Goal: Information Seeking & Learning: Learn about a topic

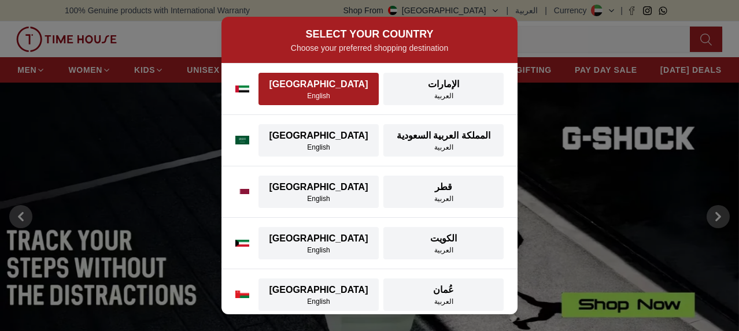
click at [314, 88] on div "[GEOGRAPHIC_DATA]" at bounding box center [318, 84] width 106 height 14
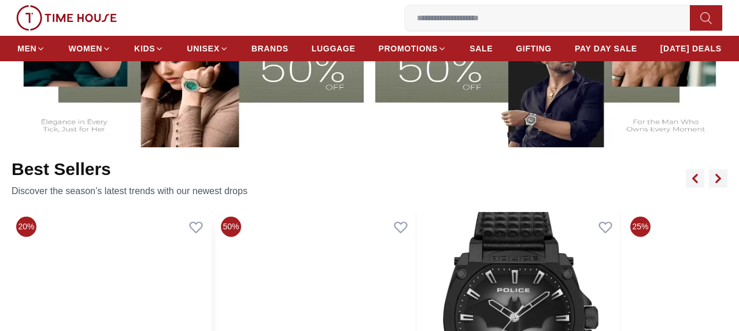
scroll to position [462, 0]
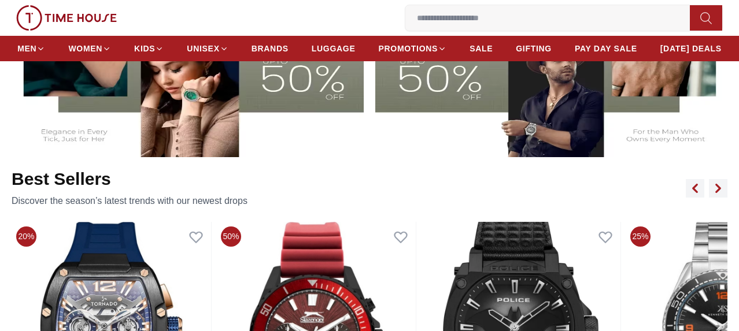
click at [246, 142] on img at bounding box center [186, 58] width 354 height 197
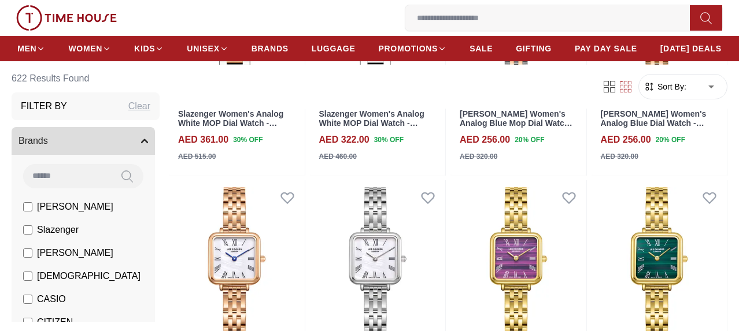
scroll to position [751, 0]
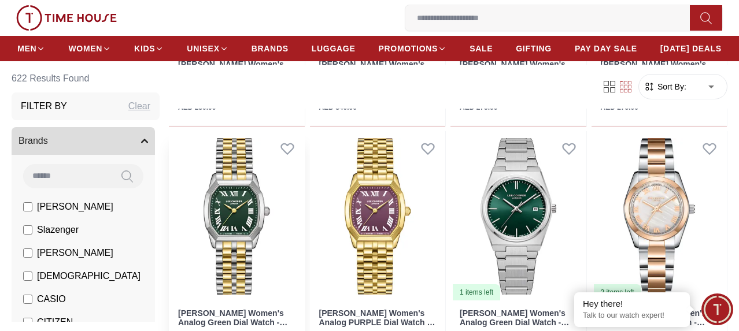
scroll to position [2312, 0]
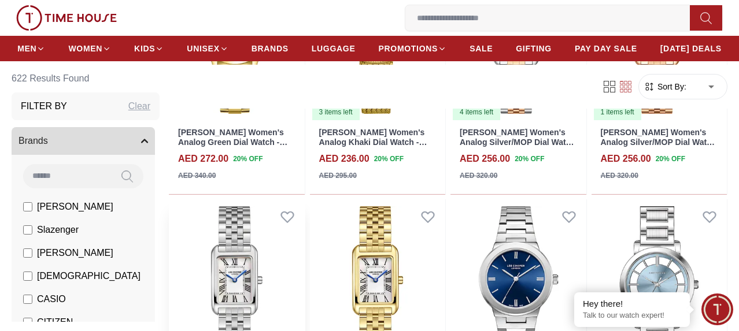
scroll to position [3698, 0]
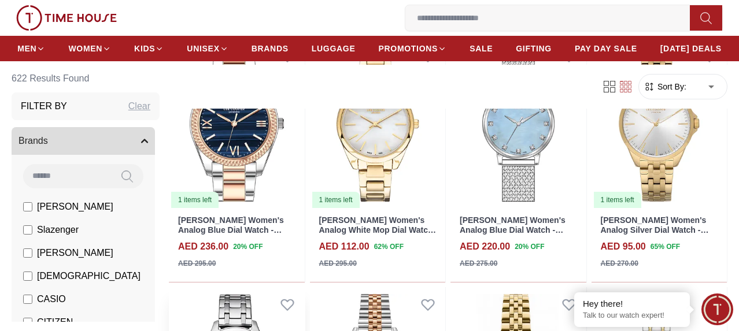
scroll to position [4681, 0]
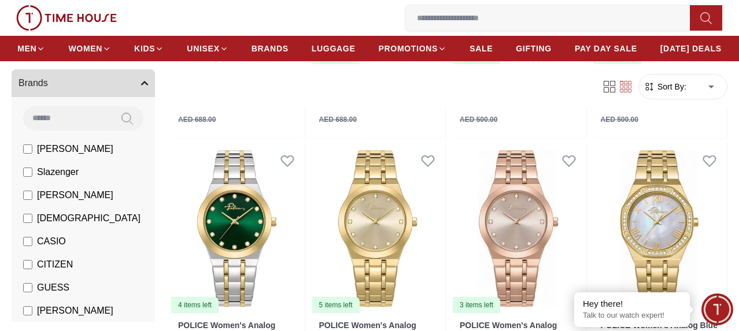
scroll to position [5490, 0]
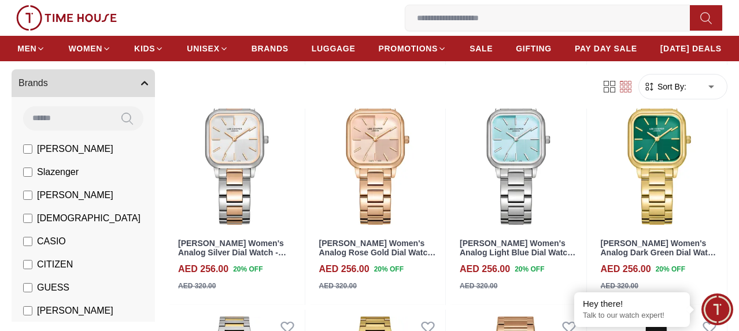
scroll to position [7108, 0]
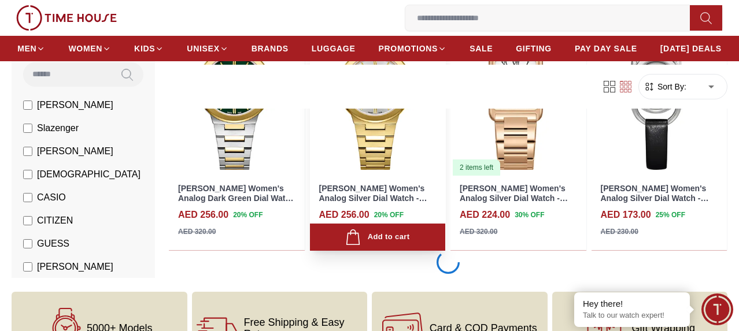
scroll to position [7397, 0]
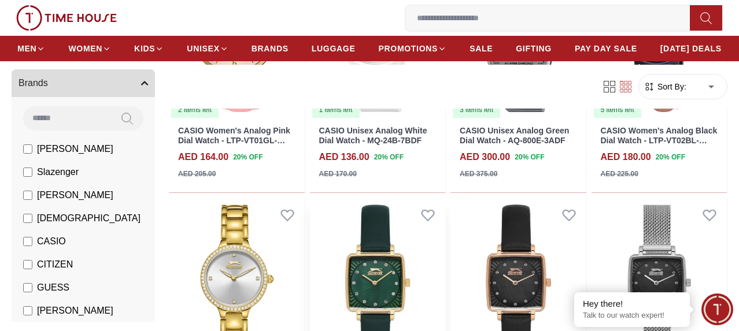
scroll to position [9246, 0]
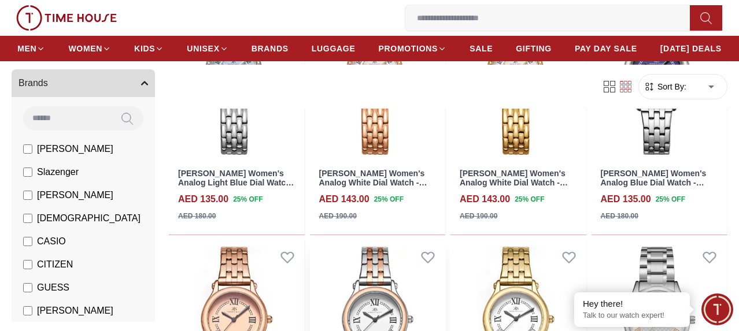
scroll to position [10691, 0]
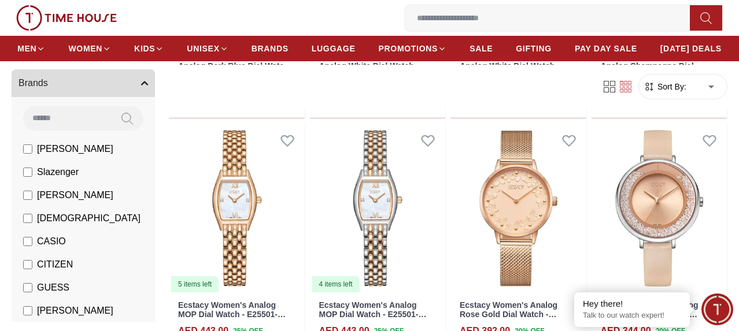
scroll to position [11731, 0]
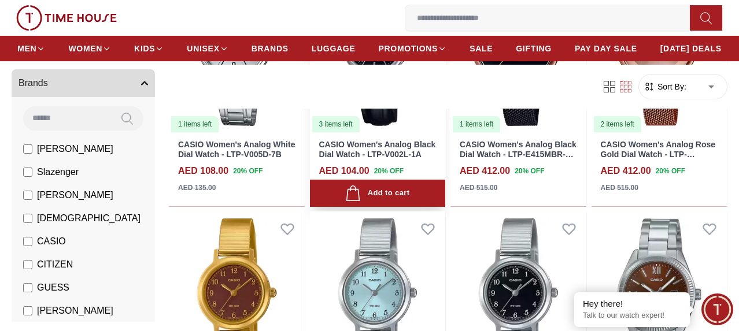
scroll to position [12887, 0]
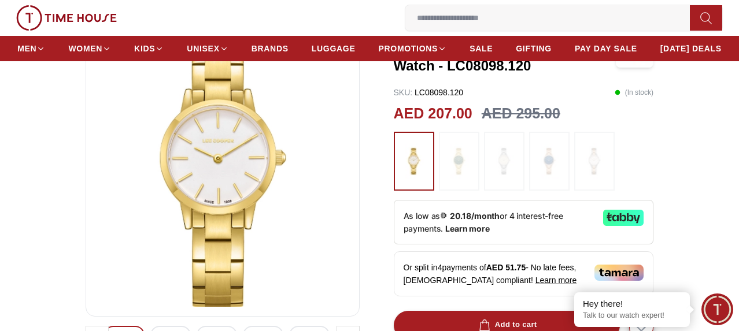
scroll to position [173, 0]
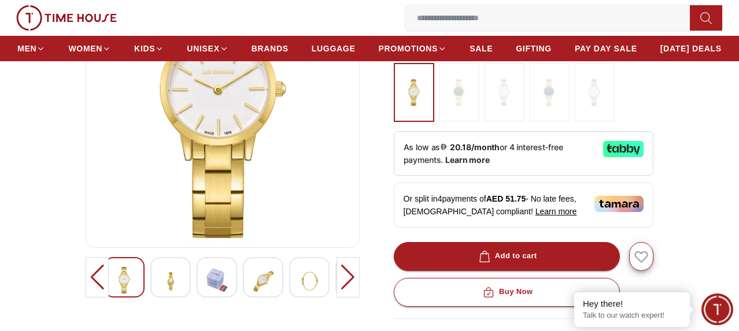
click at [160, 295] on img at bounding box center [170, 281] width 21 height 28
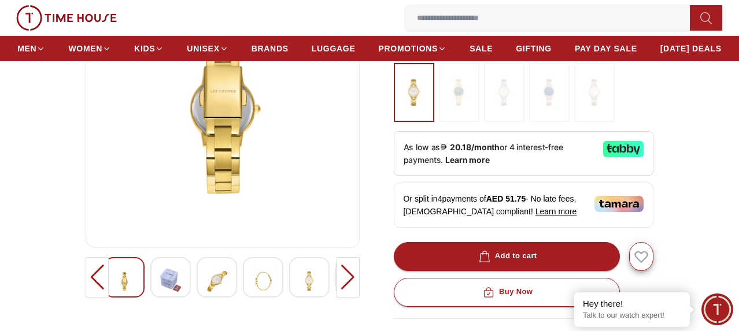
click at [253, 295] on img at bounding box center [263, 281] width 21 height 28
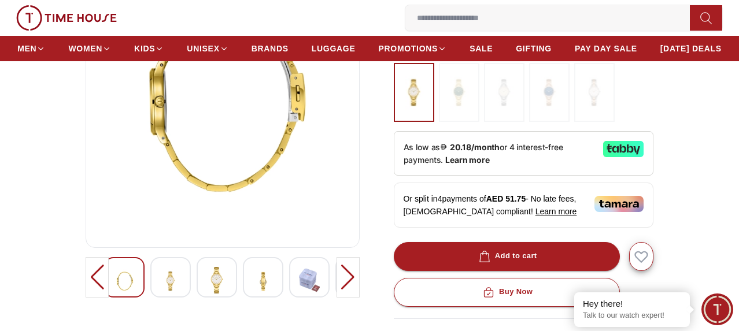
click at [206, 294] on img at bounding box center [216, 280] width 21 height 27
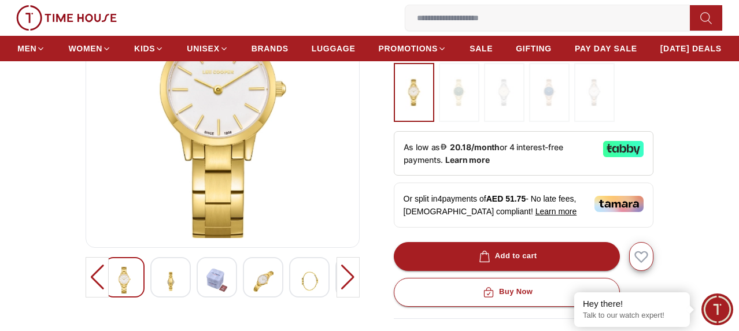
click at [253, 295] on img at bounding box center [263, 281] width 21 height 28
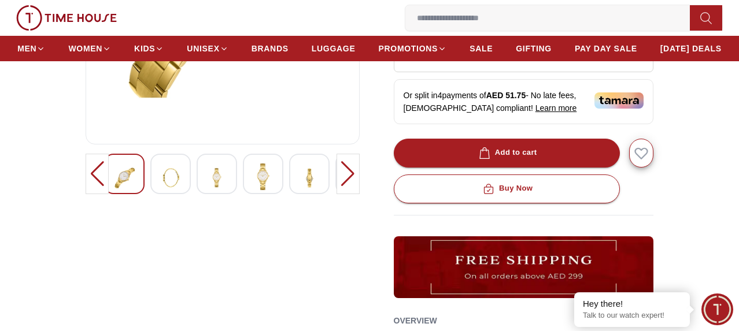
scroll to position [289, 0]
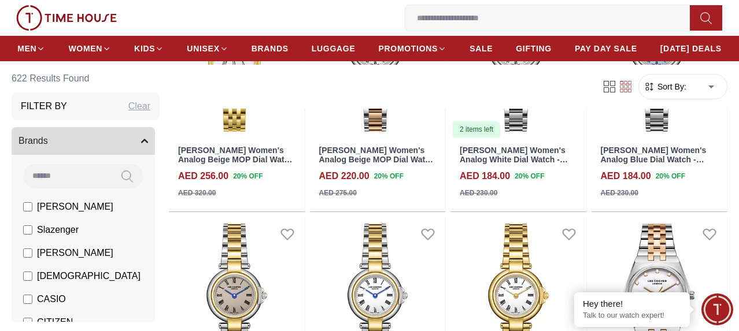
scroll to position [13626, 0]
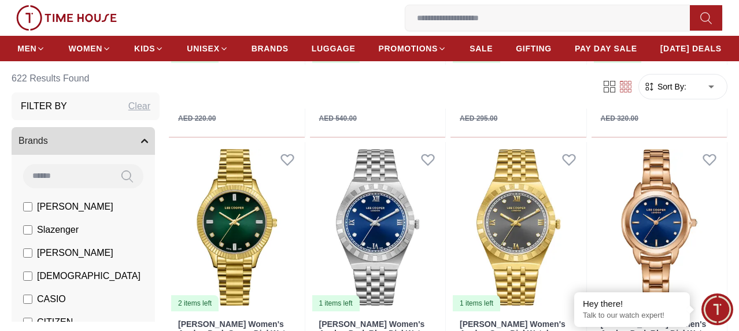
scroll to position [13395, 0]
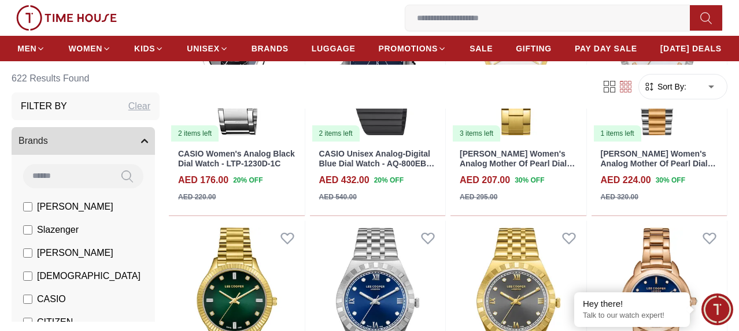
scroll to position [13571, 0]
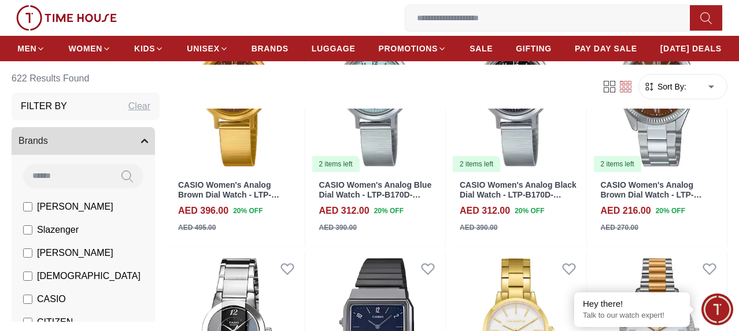
scroll to position [13109, 0]
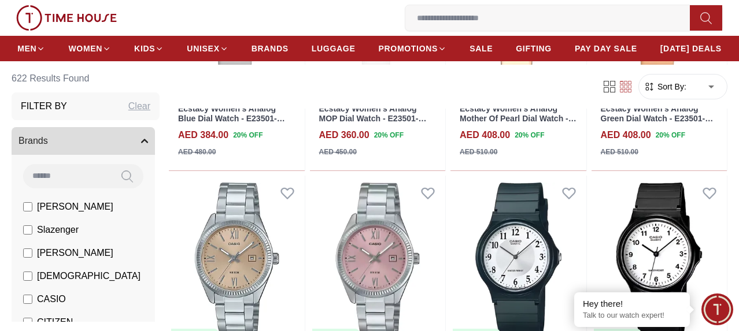
scroll to position [12184, 0]
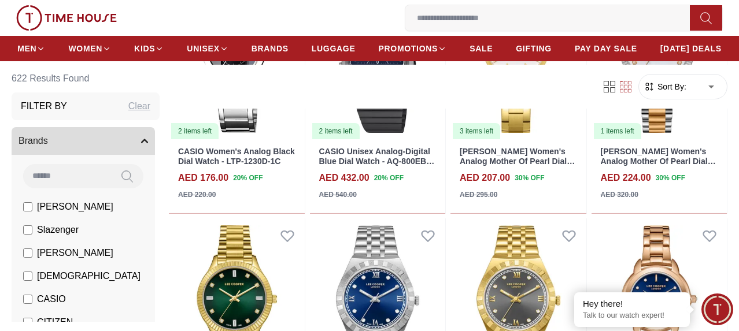
scroll to position [13282, 0]
